Goal: Information Seeking & Learning: Learn about a topic

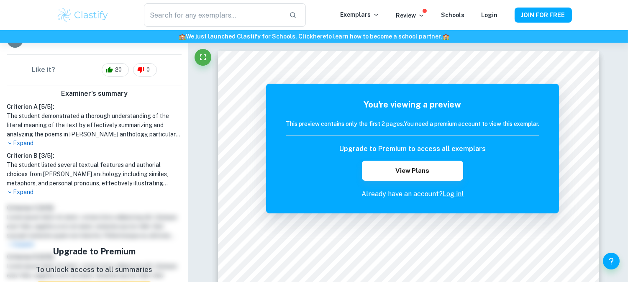
scroll to position [216, 0]
click at [28, 139] on p "Expand" at bounding box center [94, 143] width 175 height 9
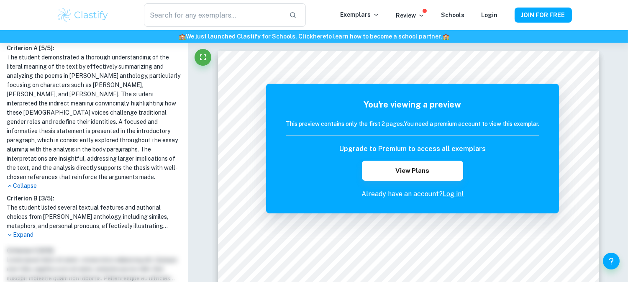
scroll to position [279, 0]
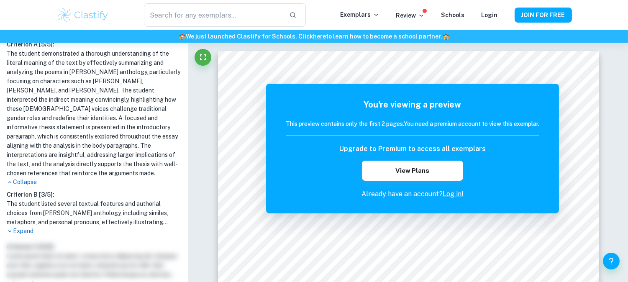
click at [24, 227] on p "Expand" at bounding box center [94, 231] width 175 height 9
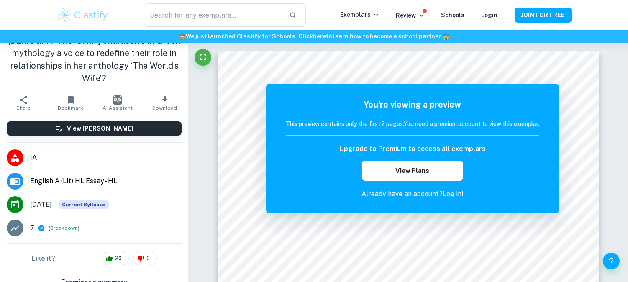
scroll to position [0, 0]
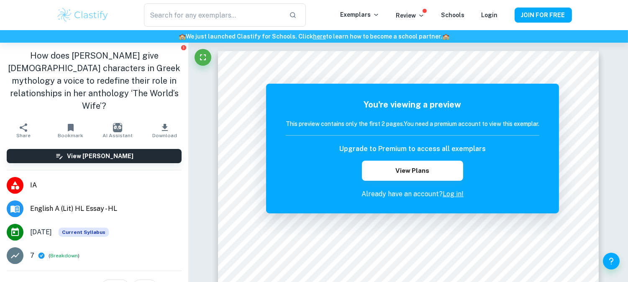
click at [96, 19] on img at bounding box center [83, 15] width 53 height 17
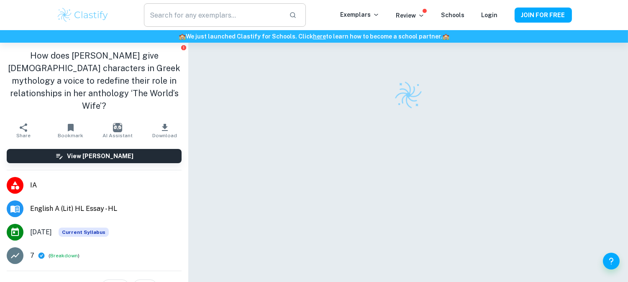
click at [244, 17] on input "text" at bounding box center [213, 14] width 138 height 23
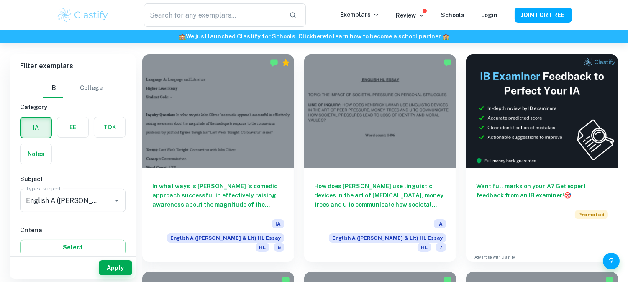
scroll to position [229, 0]
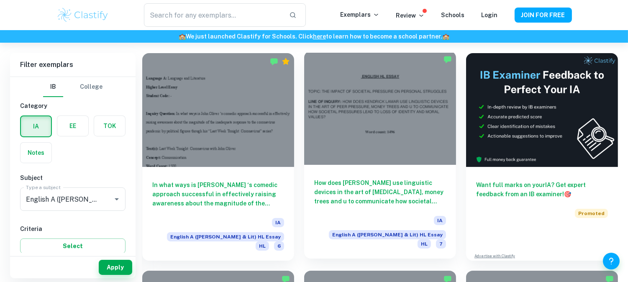
click at [405, 119] on div at bounding box center [380, 108] width 152 height 114
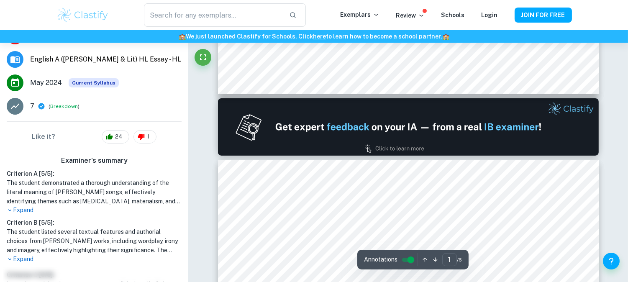
type input "2"
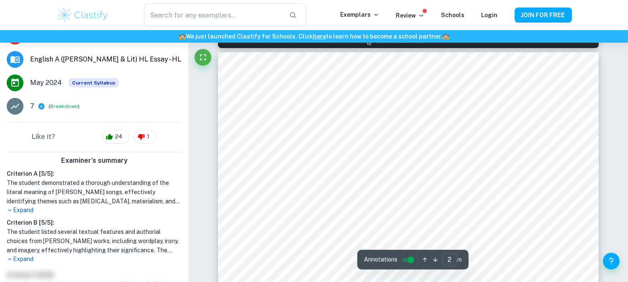
scroll to position [605, 0]
